Goal: Find specific page/section: Find specific page/section

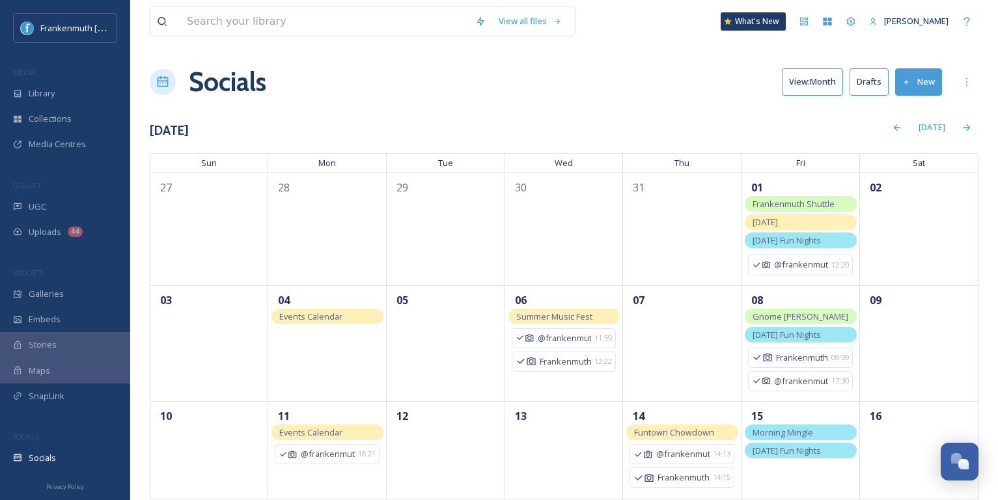
scroll to position [217, 0]
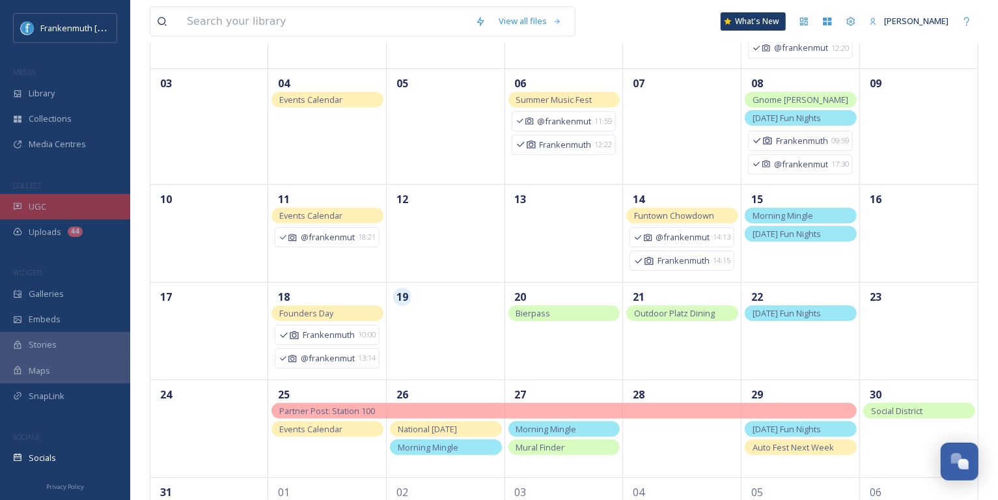
click at [61, 195] on div "UGC" at bounding box center [65, 206] width 130 height 25
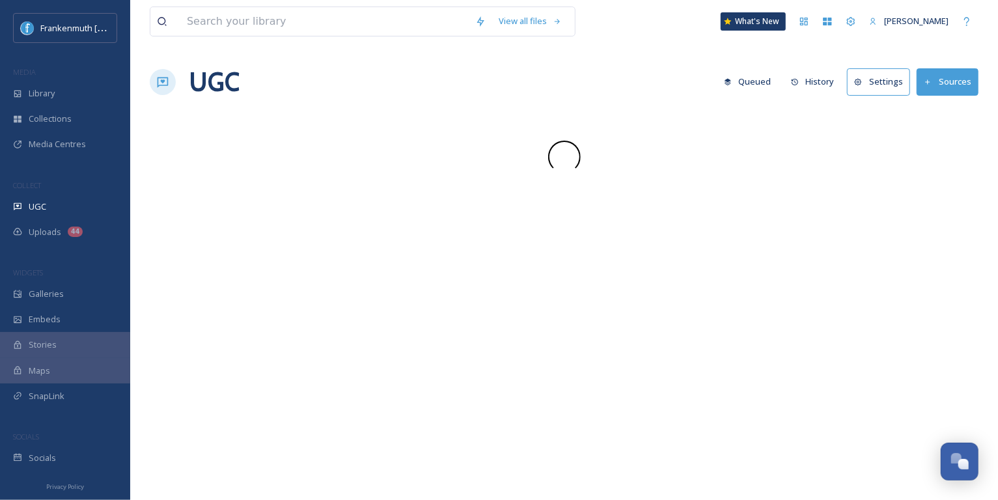
click at [61, 195] on div "UGC" at bounding box center [65, 206] width 130 height 25
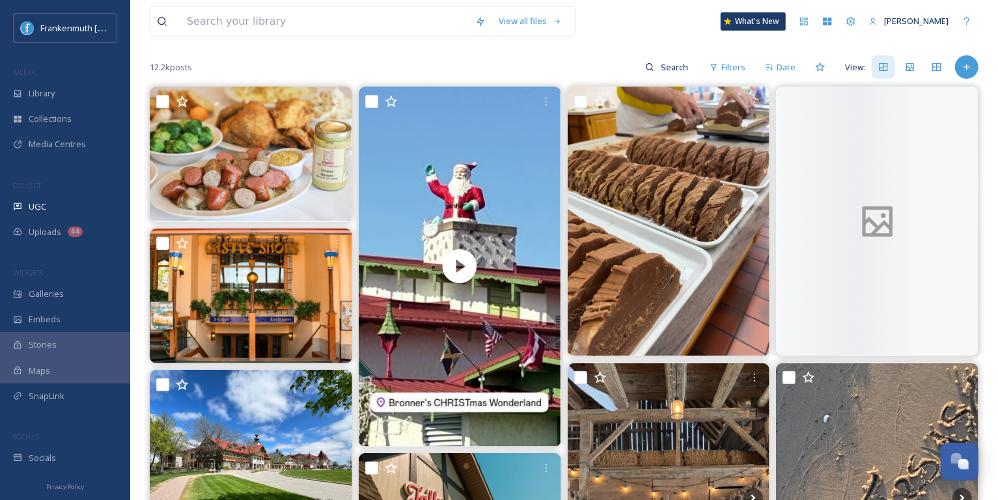
scroll to position [128, 0]
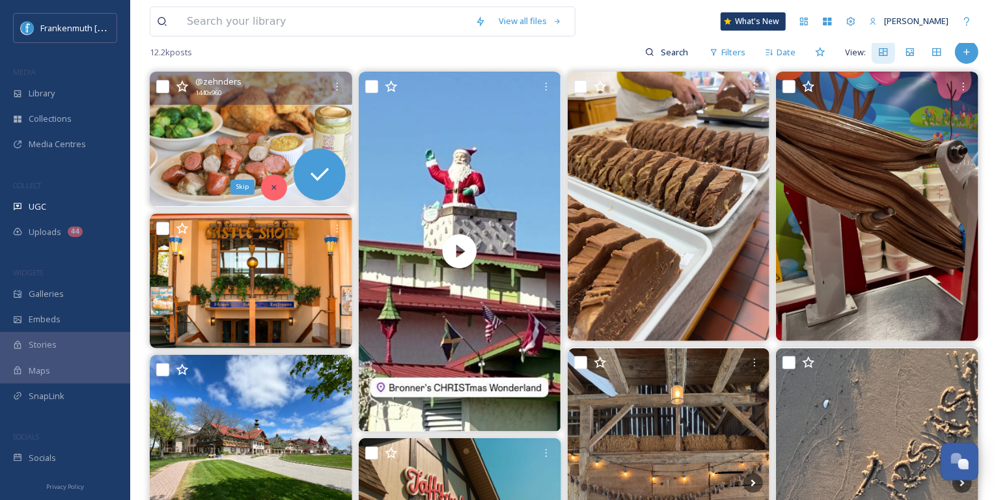
click at [271, 191] on div "Skip" at bounding box center [274, 188] width 26 height 26
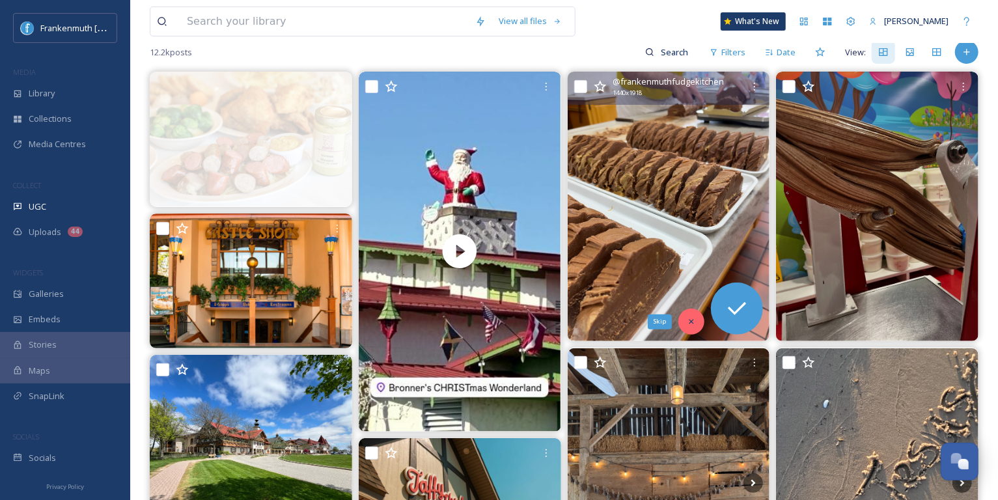
click at [699, 317] on div "Skip" at bounding box center [692, 322] width 26 height 26
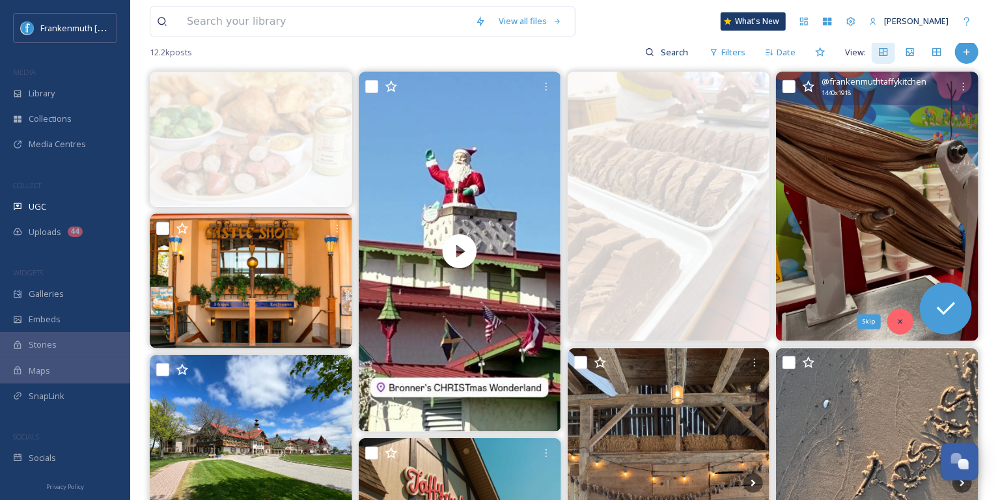
click at [899, 324] on icon at bounding box center [900, 321] width 9 height 9
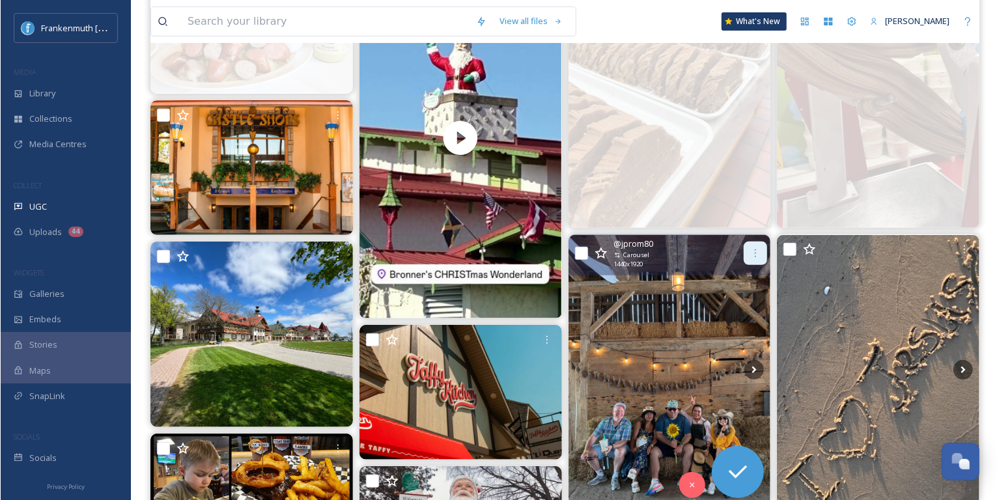
scroll to position [243, 0]
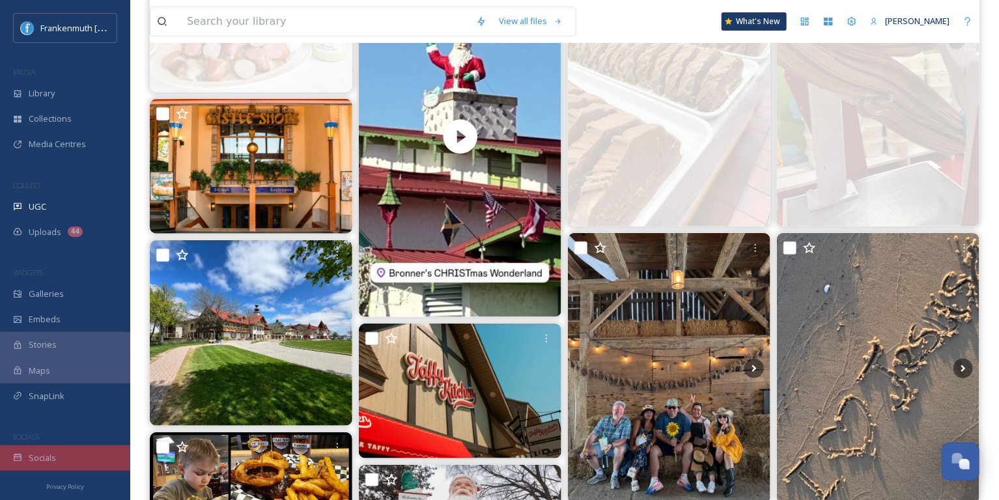
click at [97, 462] on div "Socials" at bounding box center [65, 457] width 130 height 25
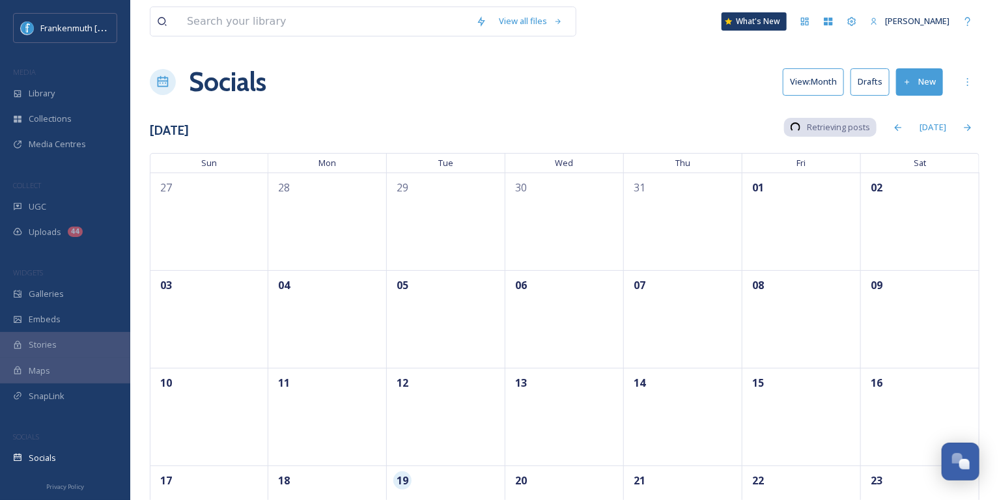
click at [611, 66] on div "Socials View: Month Drafts New" at bounding box center [565, 82] width 830 height 39
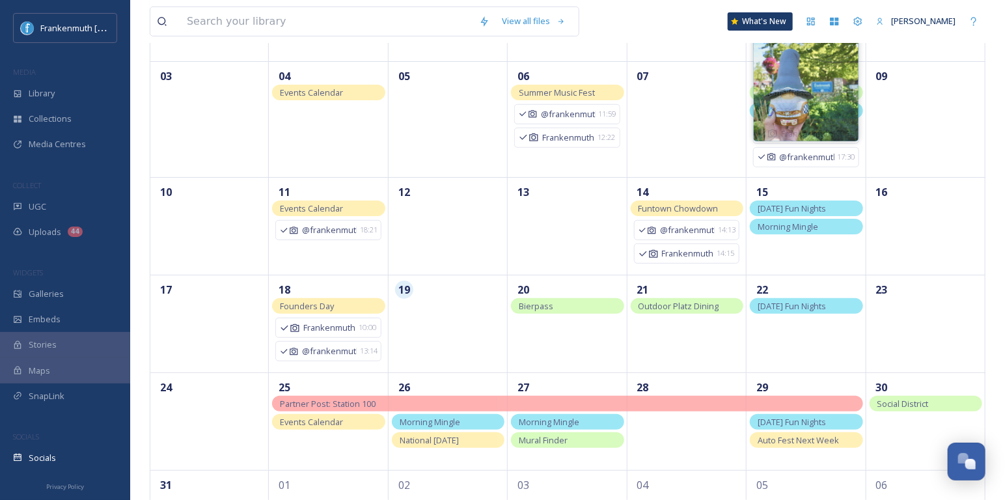
scroll to position [301, 0]
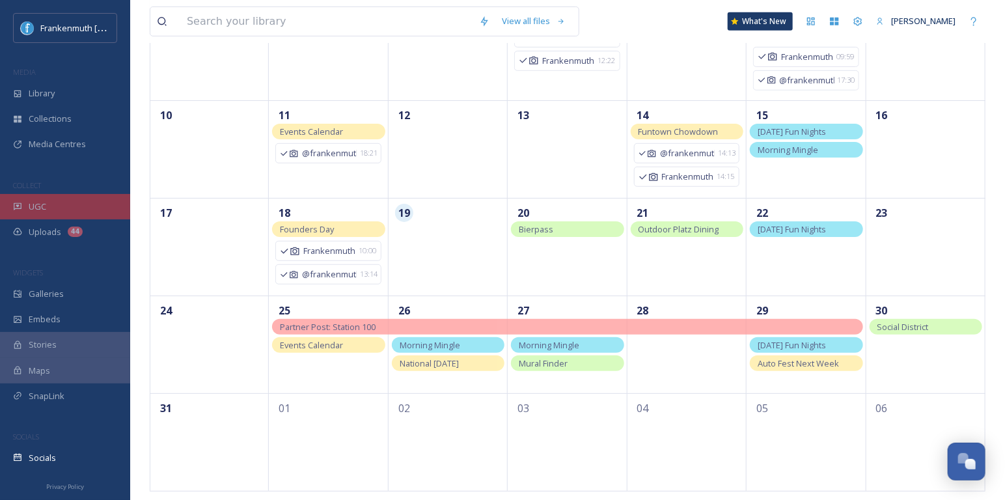
click at [95, 197] on div "UGC" at bounding box center [65, 206] width 130 height 25
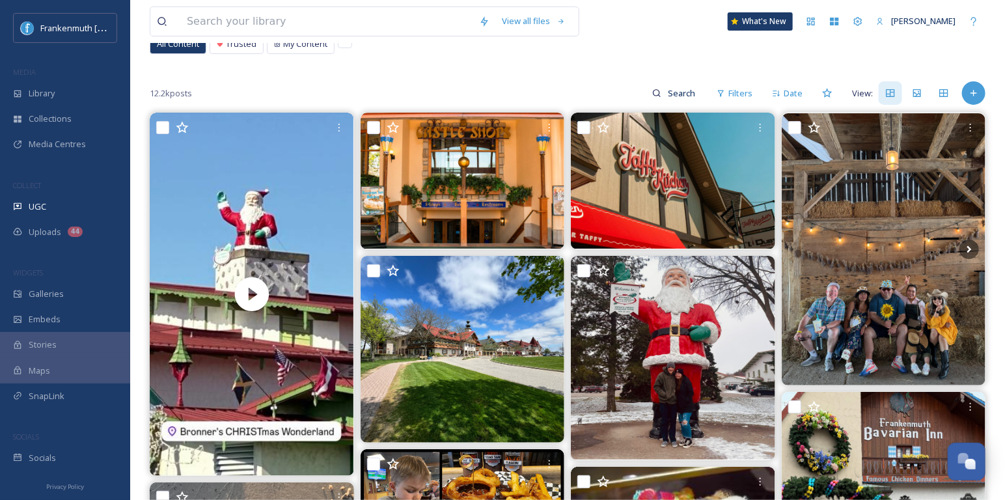
scroll to position [89, 0]
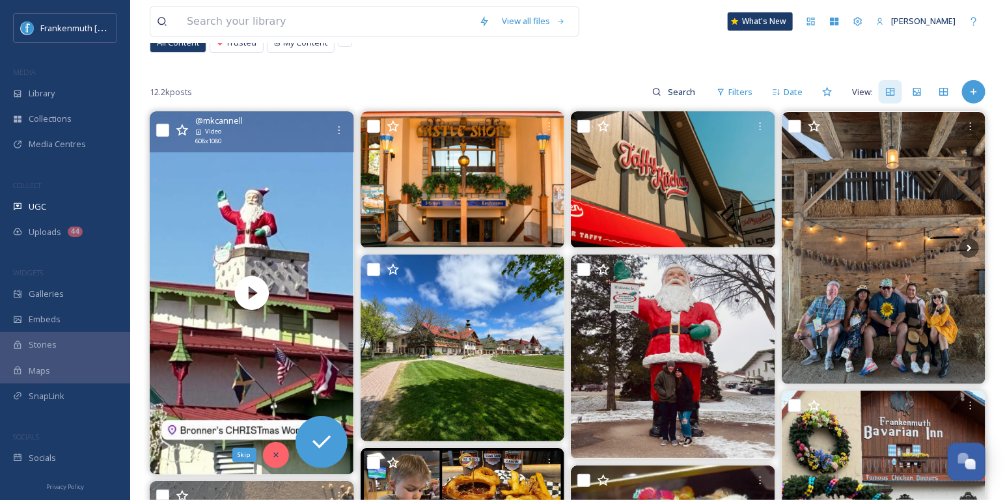
click at [280, 449] on div "Skip" at bounding box center [276, 455] width 26 height 26
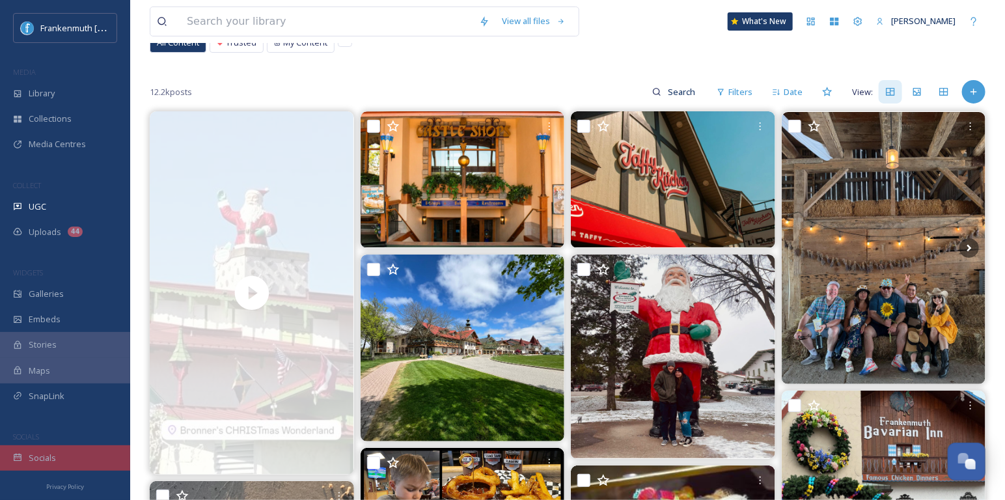
click at [84, 456] on div "Socials" at bounding box center [65, 457] width 130 height 25
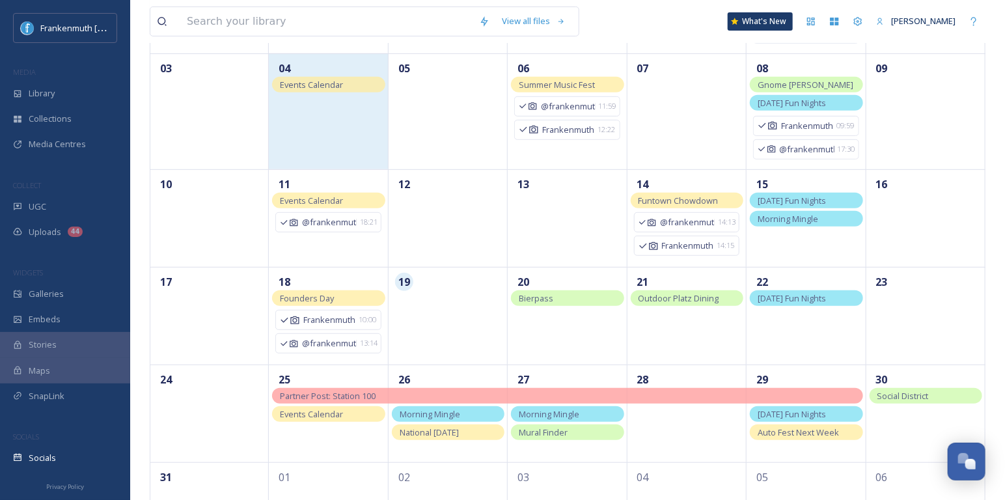
scroll to position [301, 0]
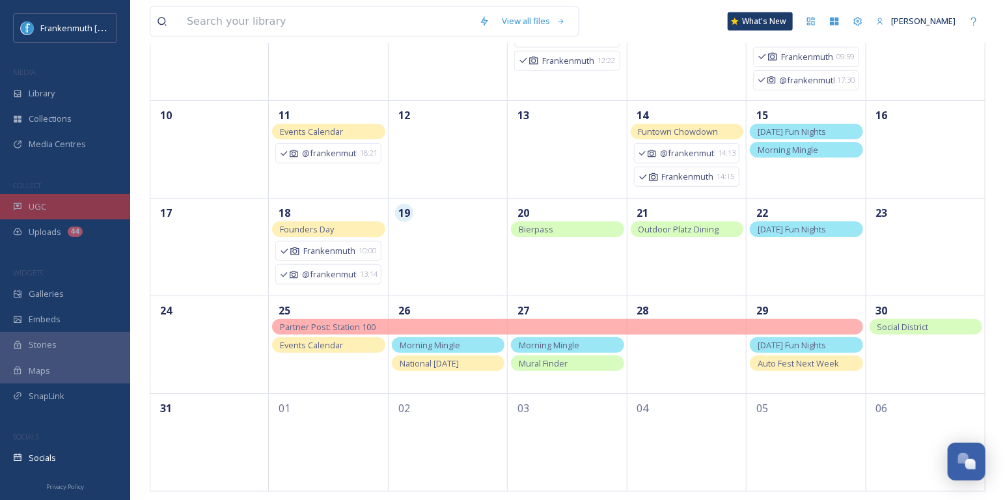
click at [77, 216] on div "UGC" at bounding box center [65, 206] width 130 height 25
